Goal: Information Seeking & Learning: Learn about a topic

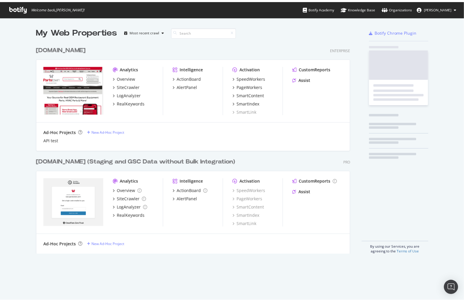
scroll to position [213, 318]
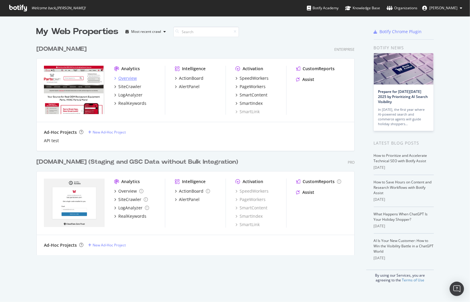
click at [130, 76] on div "Overview" at bounding box center [127, 78] width 19 height 6
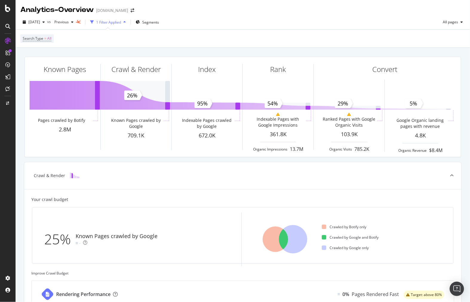
drag, startPoint x: 8, startPoint y: 38, endPoint x: 6, endPoint y: 41, distance: 3.2
click at [1, 38] on link at bounding box center [8, 41] width 14 height 10
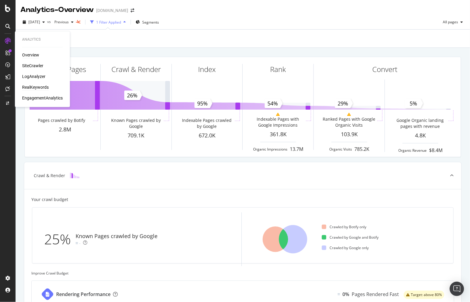
click at [44, 89] on div "RealKeywords" at bounding box center [35, 88] width 27 height 6
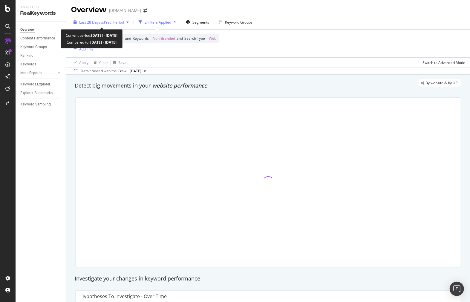
click at [100, 20] on span "vs Prev. Period" at bounding box center [112, 22] width 24 height 5
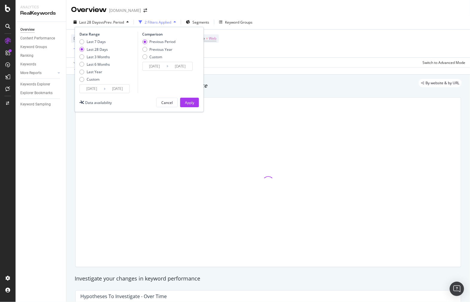
click at [85, 89] on input "[DATE]" at bounding box center [92, 89] width 24 height 8
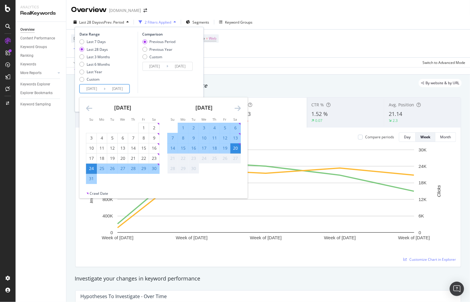
click at [173, 139] on div "7" at bounding box center [173, 138] width 10 height 6
type input "[DATE]"
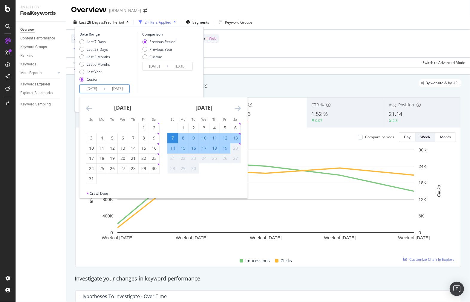
click at [234, 140] on div "13" at bounding box center [236, 138] width 10 height 6
type input "[DATE]"
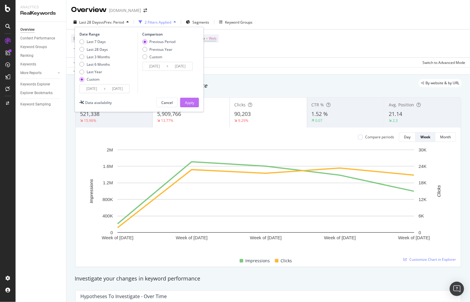
click at [189, 102] on div "Apply" at bounding box center [189, 102] width 9 height 5
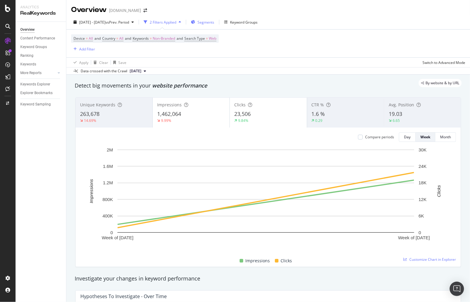
click at [214, 26] on div "Segments" at bounding box center [202, 22] width 23 height 9
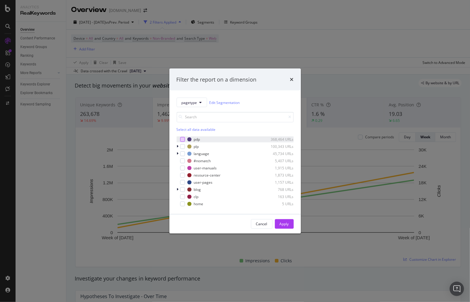
click at [182, 140] on div "modal" at bounding box center [182, 139] width 5 height 5
click at [285, 223] on div "Apply" at bounding box center [284, 224] width 9 height 5
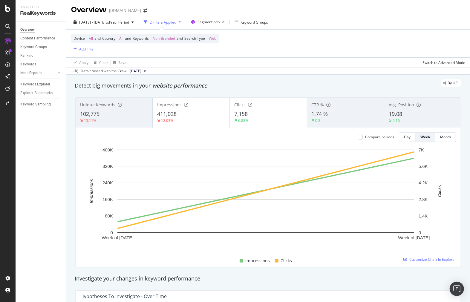
click at [240, 113] on span "7,158" at bounding box center [240, 113] width 13 height 7
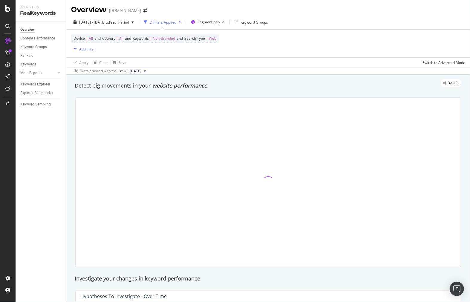
click at [240, 113] on div at bounding box center [268, 182] width 385 height 169
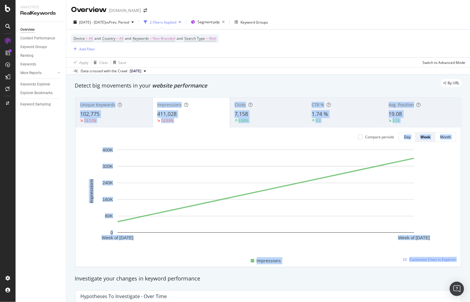
click at [262, 116] on div "7,158" at bounding box center [269, 114] width 68 height 8
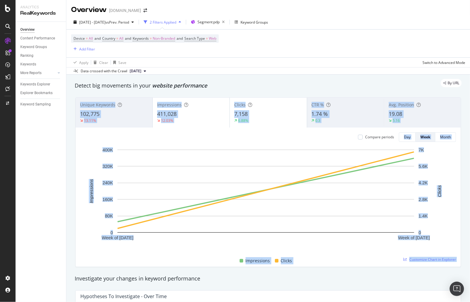
click at [259, 116] on div "7,158" at bounding box center [268, 114] width 68 height 8
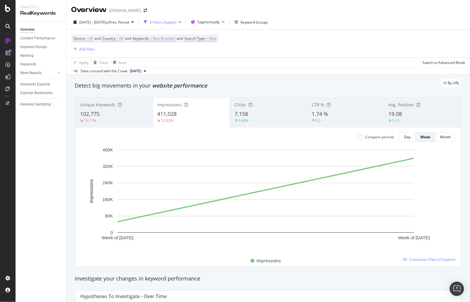
click at [257, 62] on div "Apply Clear Save Switch to Advanced Mode" at bounding box center [268, 62] width 404 height 10
drag, startPoint x: 250, startPoint y: 115, endPoint x: 233, endPoint y: 113, distance: 16.5
click at [235, 113] on div "7,158" at bounding box center [269, 114] width 68 height 8
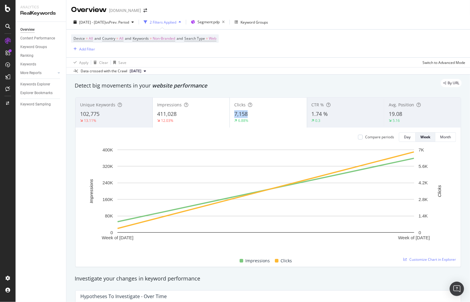
copy span "7,158"
drag, startPoint x: 246, startPoint y: 113, endPoint x: 232, endPoint y: 112, distance: 14.4
click at [232, 112] on div "Clicks 7,158 6.88%" at bounding box center [268, 112] width 77 height 27
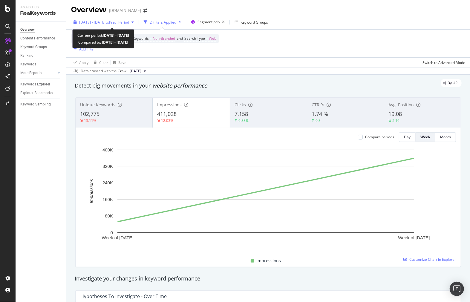
click at [106, 24] on span "[DATE] - [DATE]" at bounding box center [92, 22] width 26 height 5
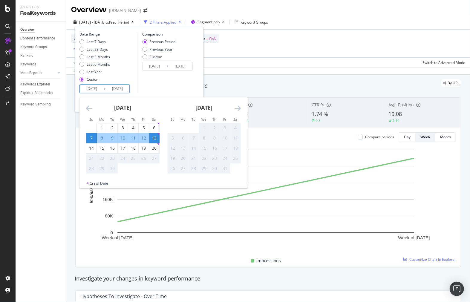
click at [98, 90] on input "[DATE]" at bounding box center [92, 89] width 24 height 8
click at [91, 147] on div "14" at bounding box center [91, 148] width 10 height 6
type input "[DATE]"
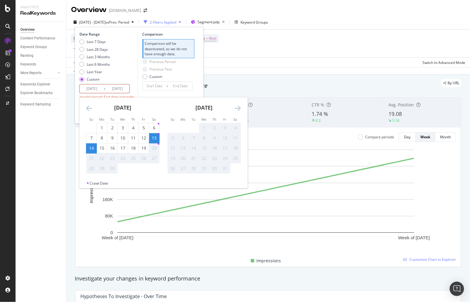
click at [156, 147] on div "20" at bounding box center [154, 148] width 10 height 6
type input "[DATE]"
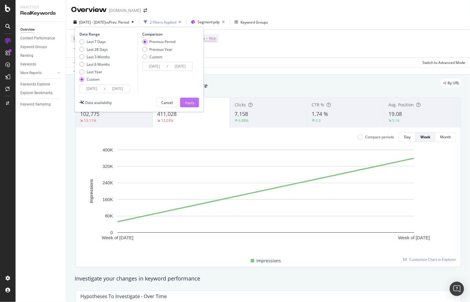
click at [194, 102] on div "Apply" at bounding box center [189, 102] width 9 height 5
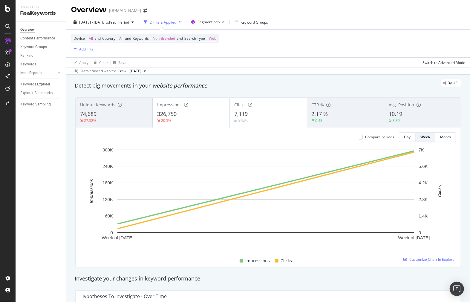
click at [235, 114] on span "7,119" at bounding box center [240, 113] width 13 height 7
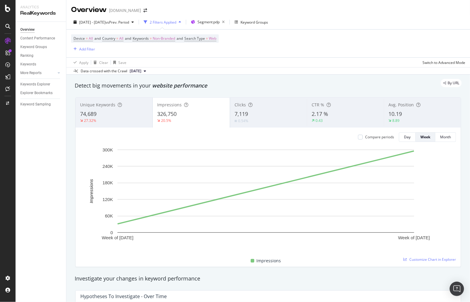
click at [251, 117] on div "7,119" at bounding box center [269, 114] width 68 height 8
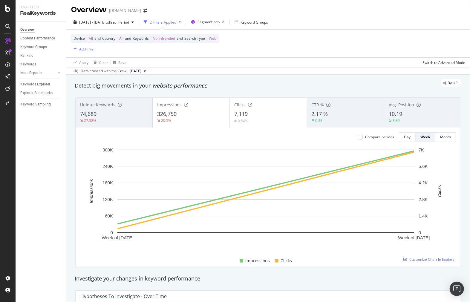
click at [236, 117] on span "7,119" at bounding box center [240, 113] width 13 height 7
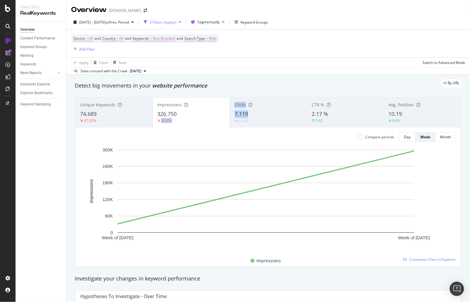
drag, startPoint x: 226, startPoint y: 115, endPoint x: 240, endPoint y: 114, distance: 13.6
click at [244, 113] on div "Unique Keywords 74,689 27.32% Impressions 326,750 20.5% Clicks 7,119 0.54% CTR …" at bounding box center [268, 113] width 385 height 30
click at [230, 114] on div "Clicks 7,119 0.54%" at bounding box center [268, 112] width 77 height 27
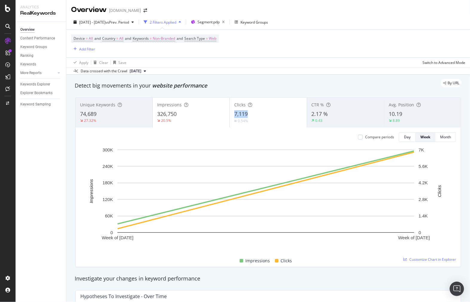
copy span "7,119"
drag, startPoint x: 232, startPoint y: 114, endPoint x: 245, endPoint y: 115, distance: 13.9
click at [245, 115] on div "Clicks 7,119 0.54%" at bounding box center [268, 112] width 77 height 27
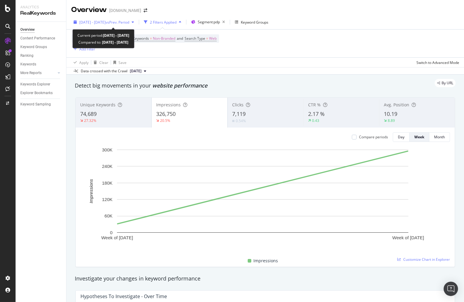
click at [106, 22] on span "[DATE] - [DATE]" at bounding box center [92, 22] width 26 height 5
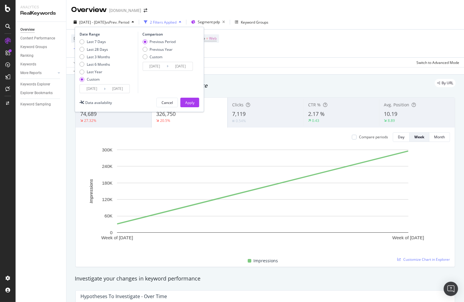
click at [92, 89] on input "[DATE]" at bounding box center [92, 89] width 24 height 8
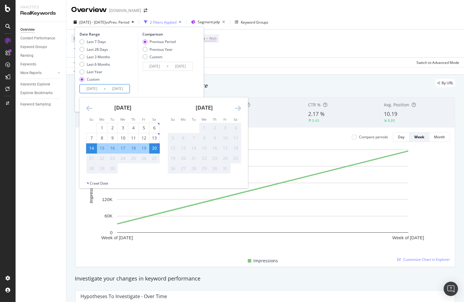
click at [160, 78] on div "Comparison Previous Period Previous Year Custom [DATE] Navigate forward to inte…" at bounding box center [166, 63] width 57 height 62
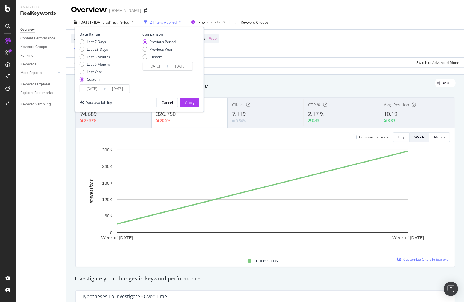
click at [183, 100] on button "Apply" at bounding box center [189, 103] width 19 height 10
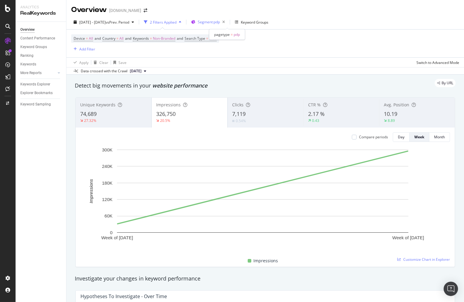
click at [220, 19] on span "Segment: pdp" at bounding box center [209, 21] width 22 height 5
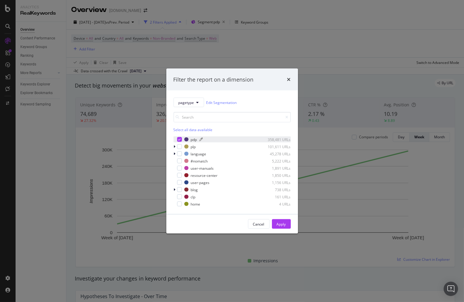
click at [185, 140] on div "modal" at bounding box center [186, 140] width 4 height 4
click at [179, 202] on div "modal" at bounding box center [179, 204] width 5 height 5
click at [283, 222] on div "Apply" at bounding box center [281, 224] width 9 height 5
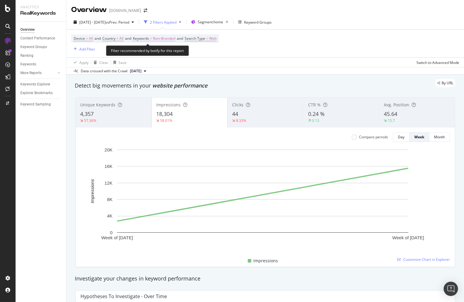
click at [160, 37] on span "Non-Branded" at bounding box center [164, 38] width 22 height 8
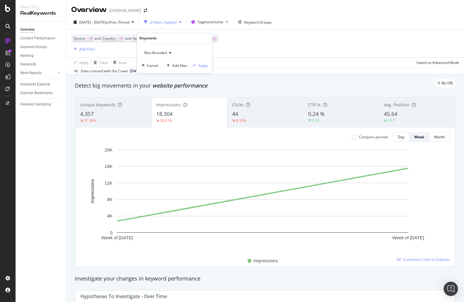
click at [171, 52] on icon "button" at bounding box center [170, 53] width 2 height 4
click at [255, 56] on div "Device = All and Country = All and Keywords = Non-Branded and Search Type = Web…" at bounding box center [265, 44] width 388 height 28
